Goal: Task Accomplishment & Management: Use online tool/utility

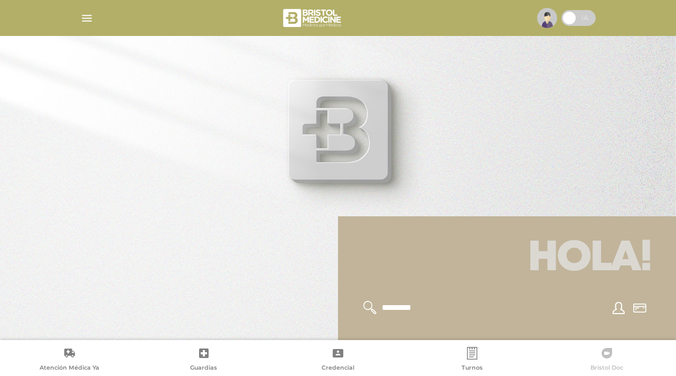
click at [613, 360] on link "Bristol Doc" at bounding box center [607, 360] width 134 height 27
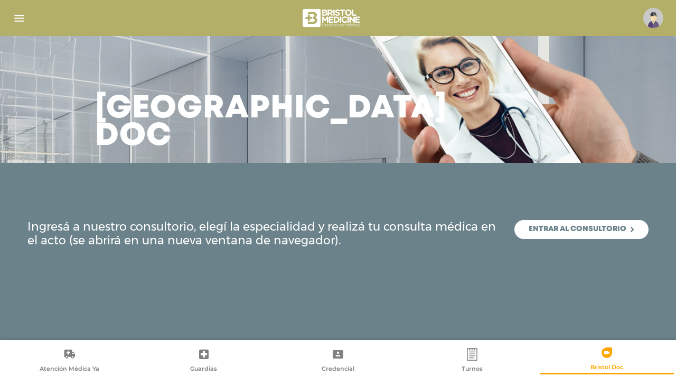
click at [617, 355] on link "Bristol Doc" at bounding box center [607, 359] width 134 height 27
click at [564, 231] on link "Entrar al consultorio" at bounding box center [582, 229] width 134 height 19
